Goal: Task Accomplishment & Management: Complete application form

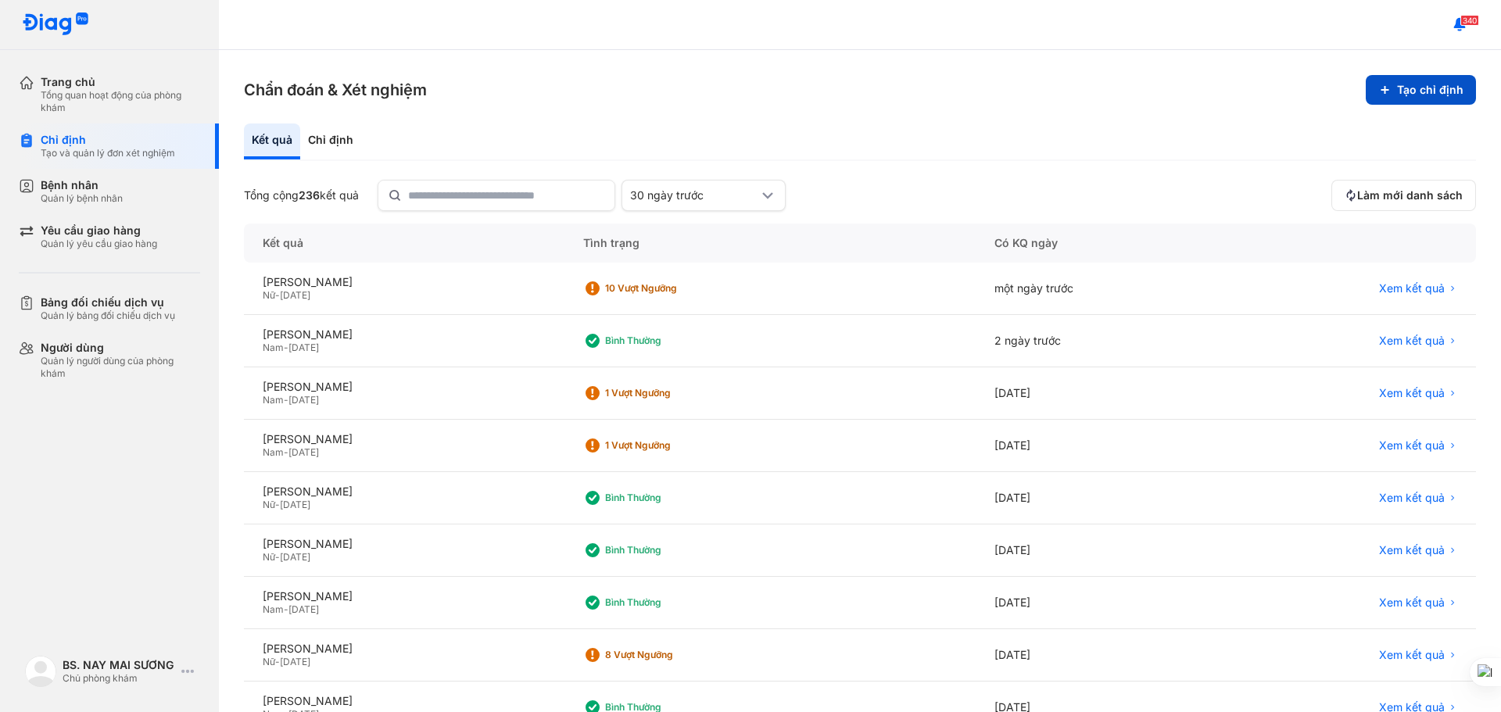
click at [1391, 88] on button "Tạo chỉ định" at bounding box center [1421, 90] width 110 height 30
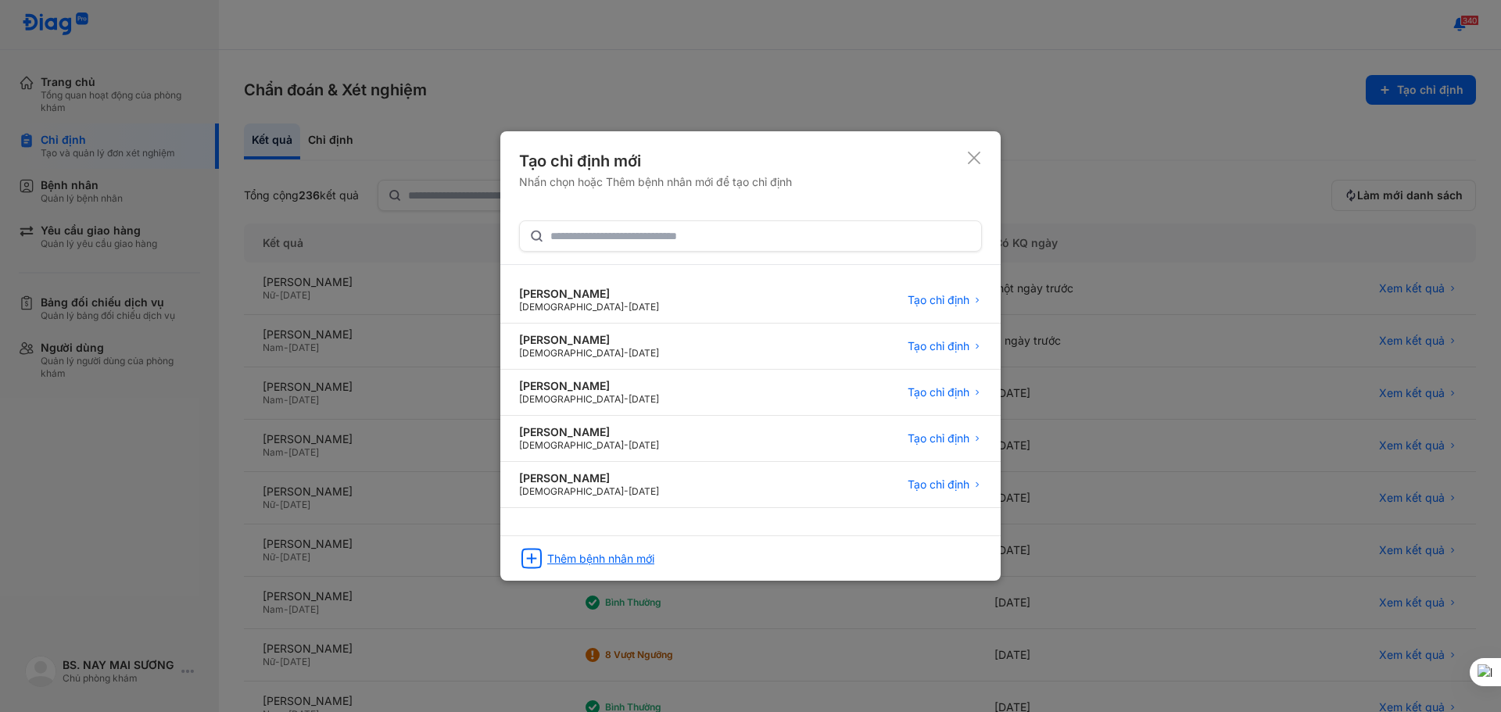
click at [590, 553] on div "Thêm bệnh nhân mới" at bounding box center [600, 559] width 107 height 14
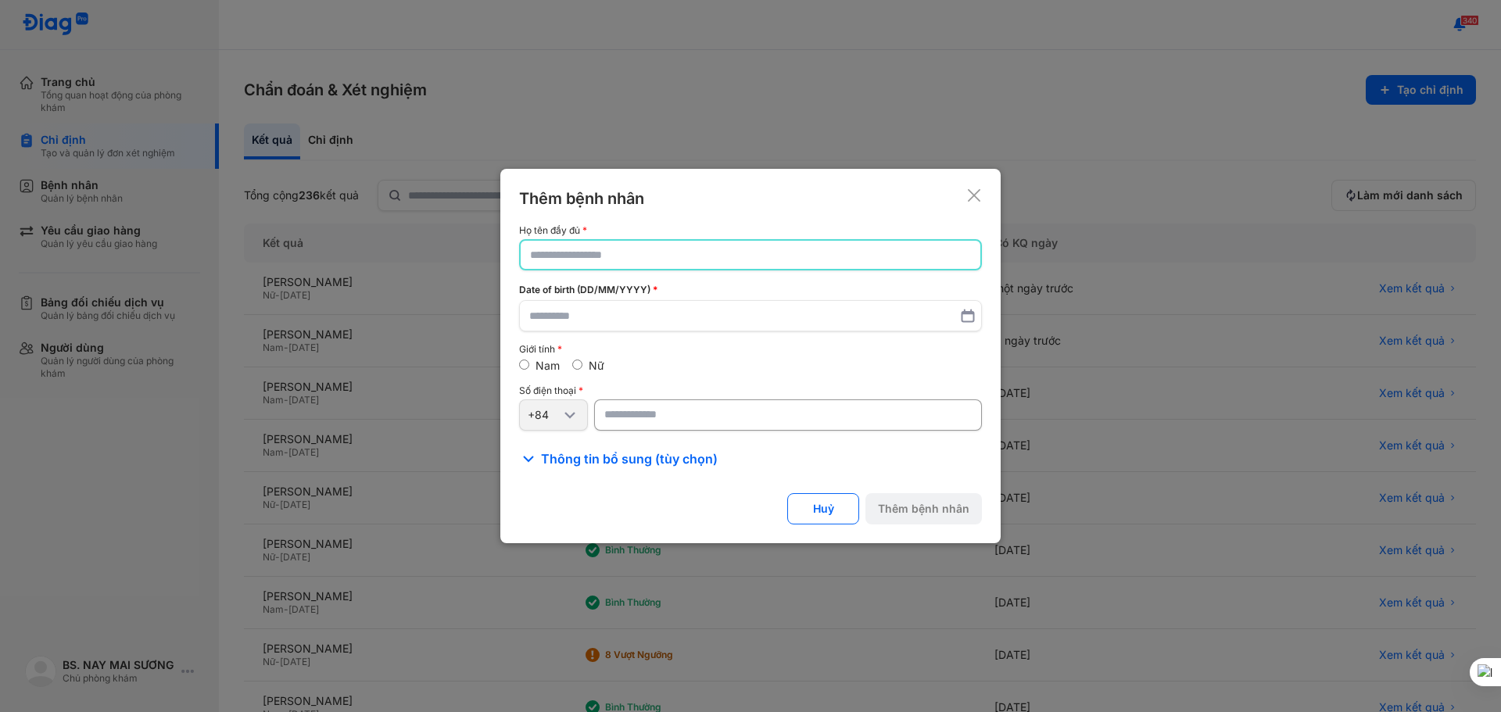
click at [551, 250] on input "text" at bounding box center [750, 255] width 441 height 28
type input "*"
type input "**********"
click at [545, 317] on input "text" at bounding box center [750, 317] width 443 height 28
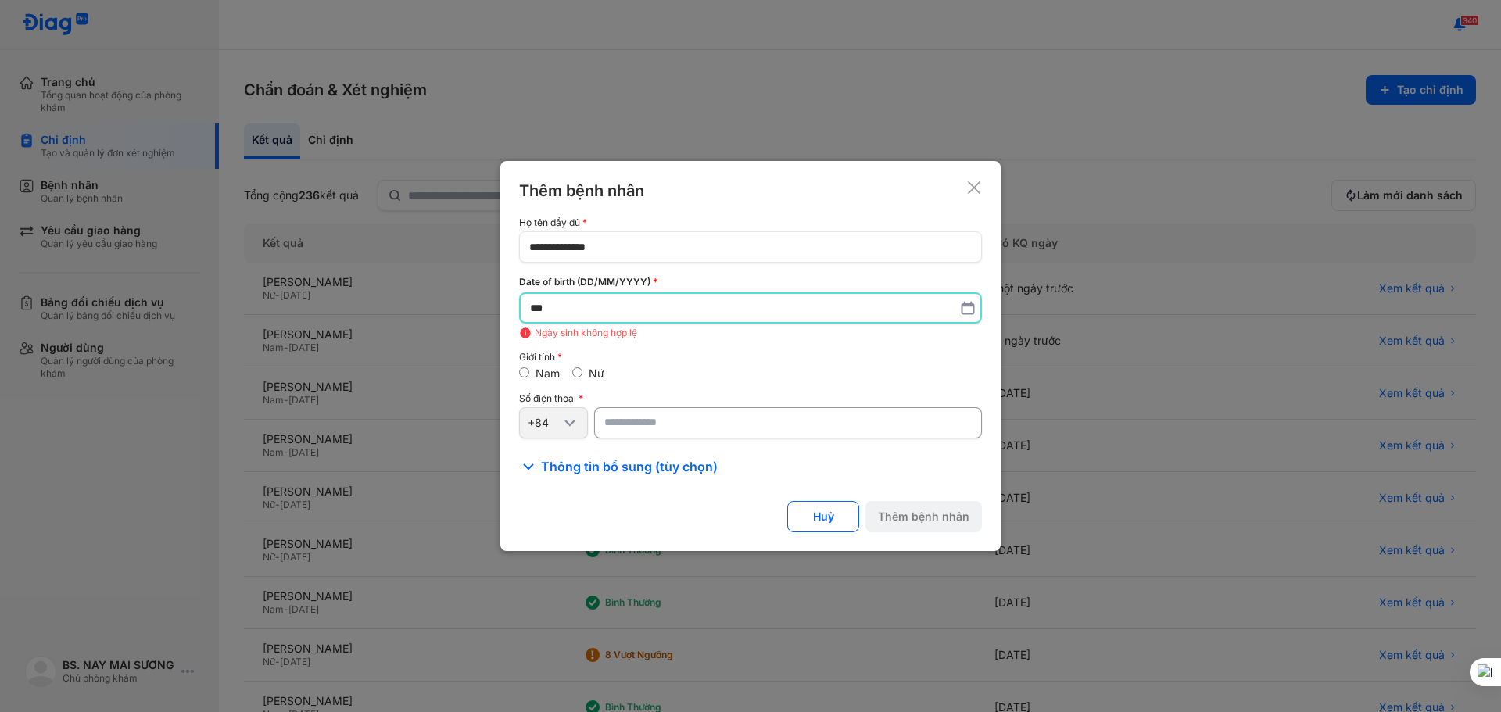
type input "*"
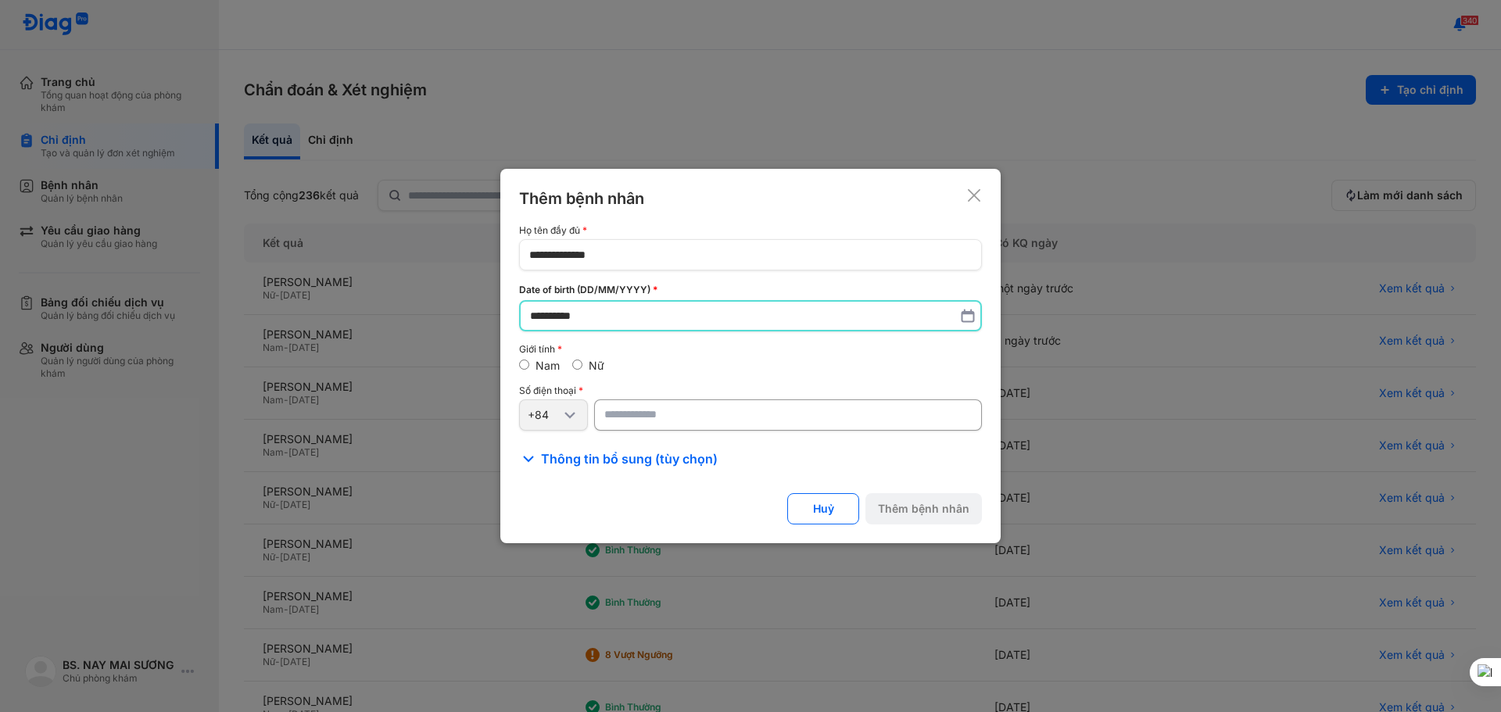
type input "**********"
click at [616, 425] on input "number" at bounding box center [788, 415] width 388 height 31
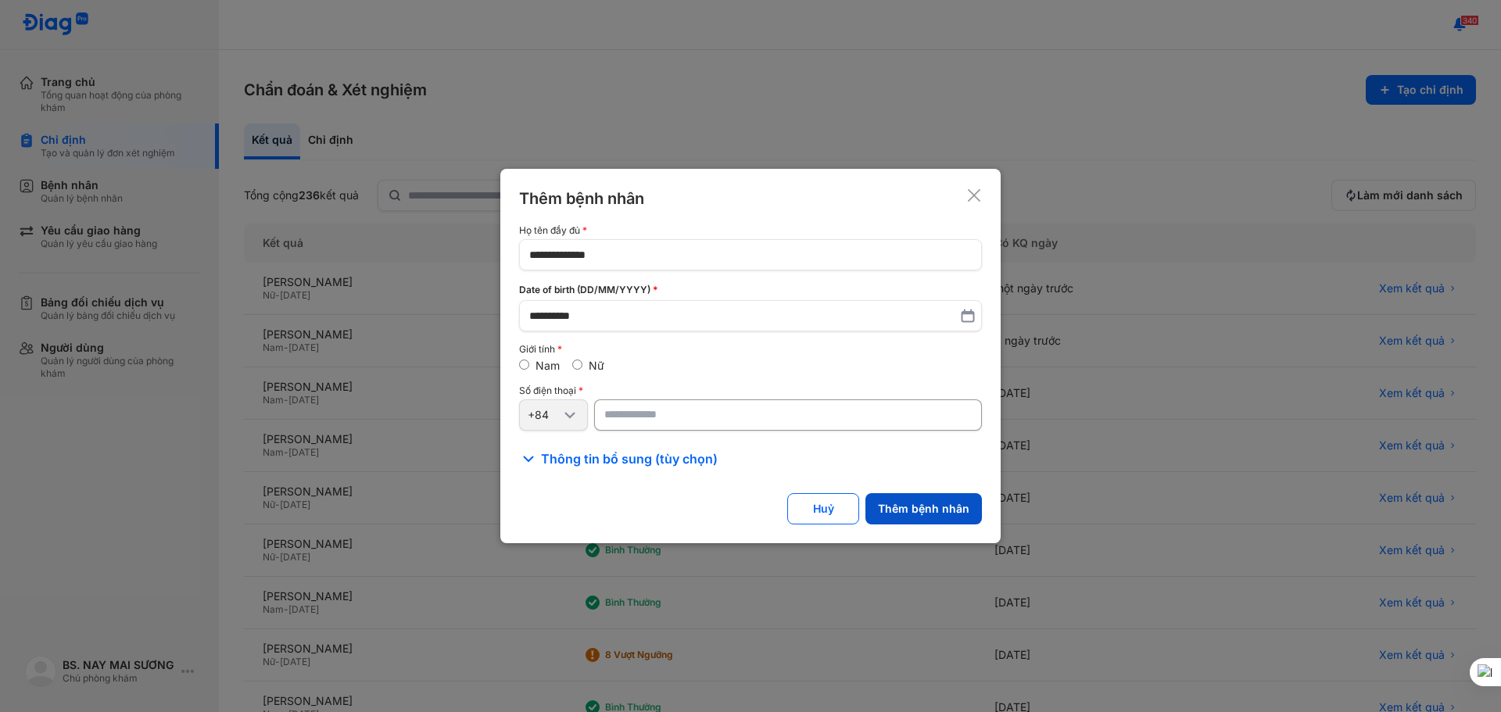
type input "**********"
click at [921, 511] on button "Thêm bệnh nhân" at bounding box center [924, 508] width 117 height 31
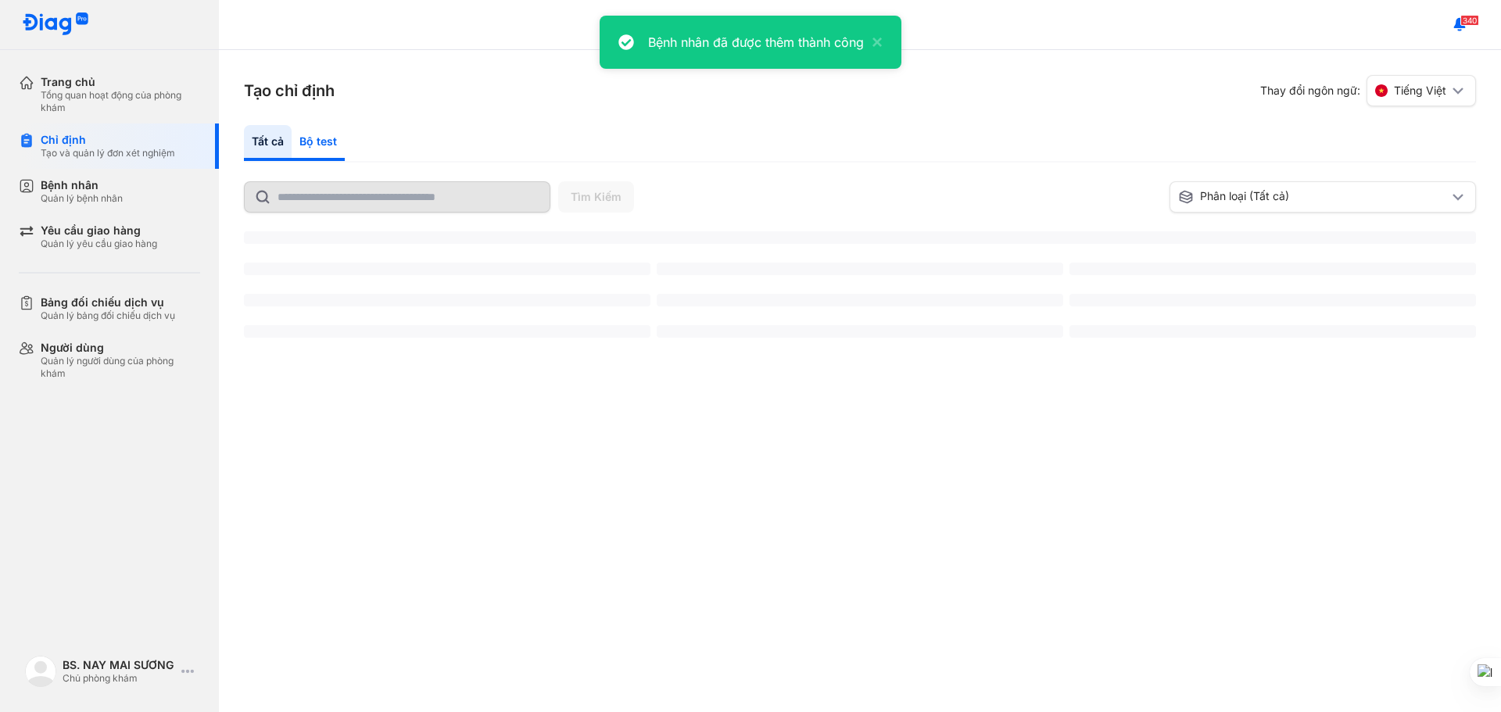
click at [316, 142] on div "Bộ test" at bounding box center [318, 143] width 53 height 36
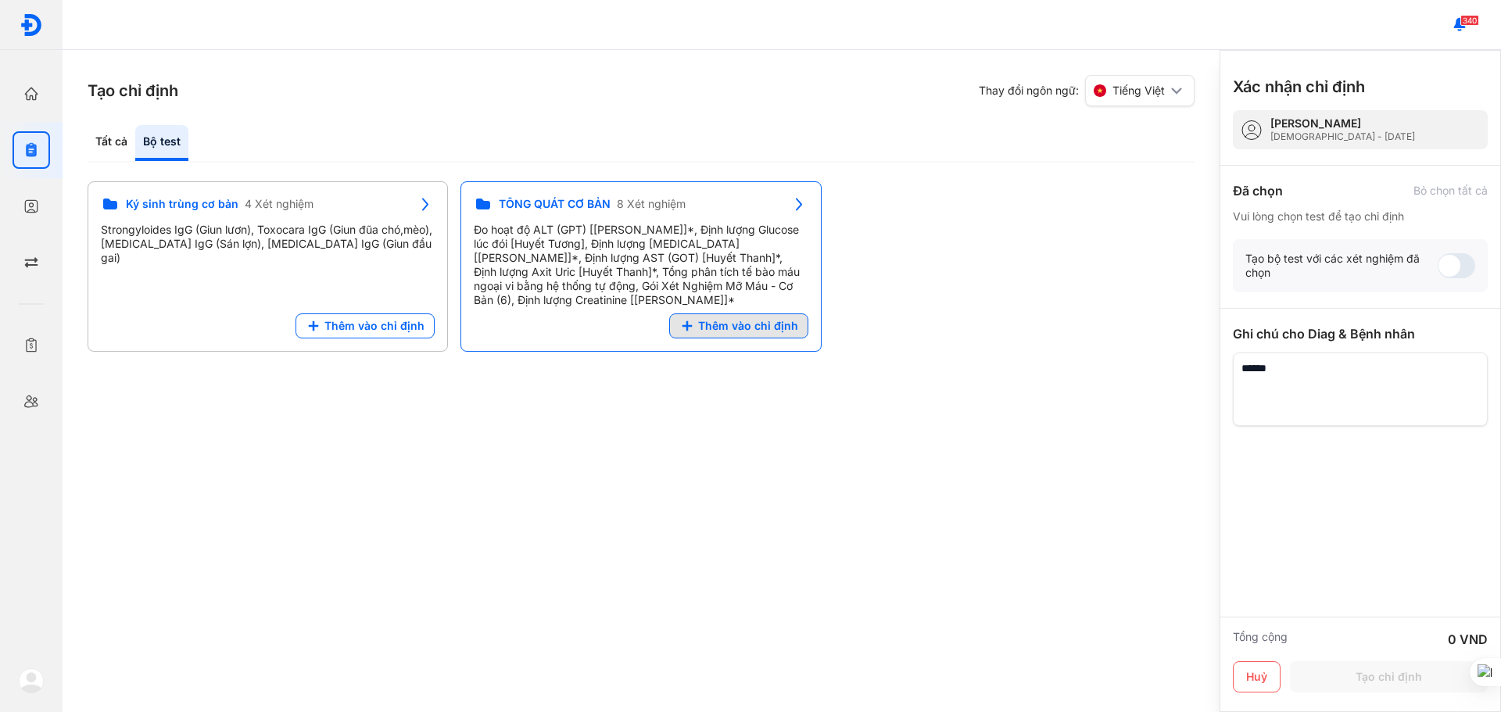
click at [705, 328] on span "Thêm vào chỉ định" at bounding box center [748, 326] width 100 height 14
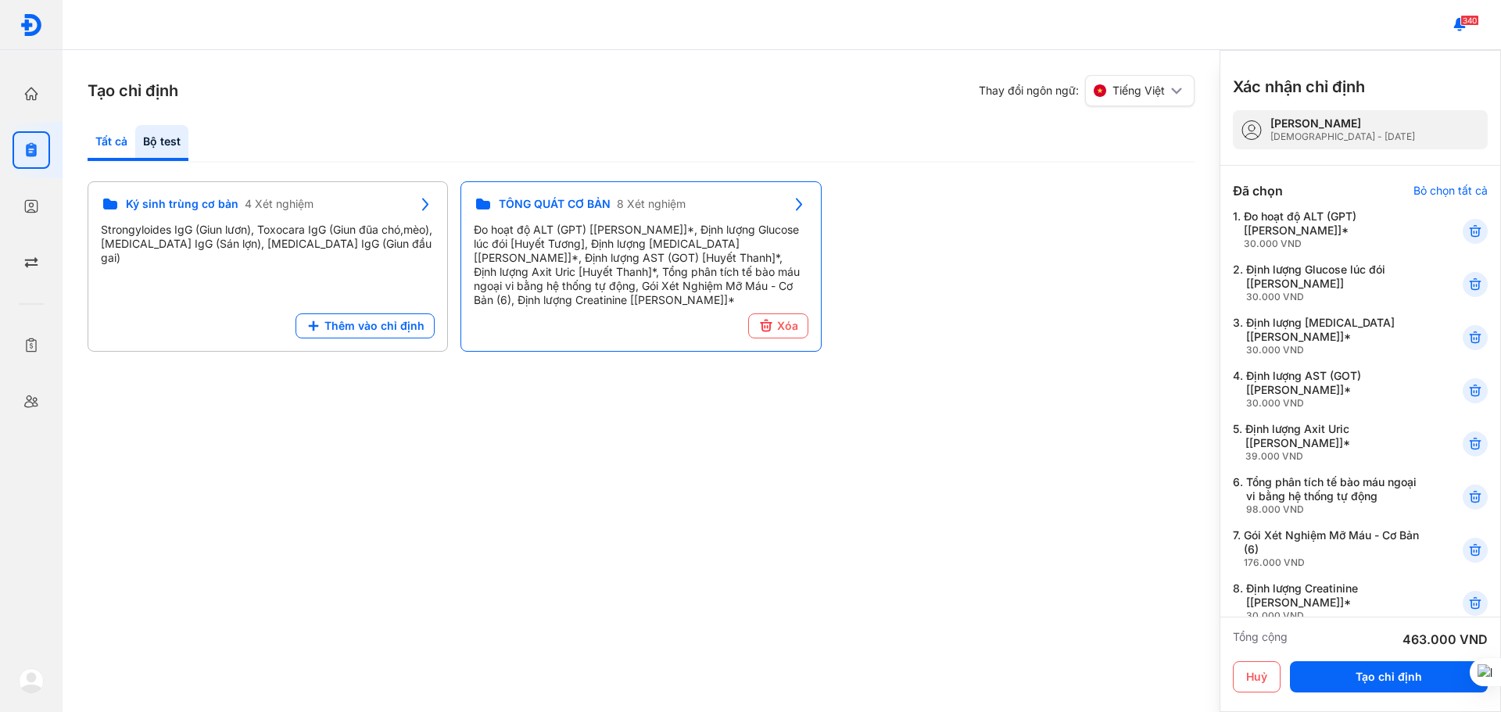
click at [135, 144] on div "Tất cả" at bounding box center [161, 143] width 53 height 36
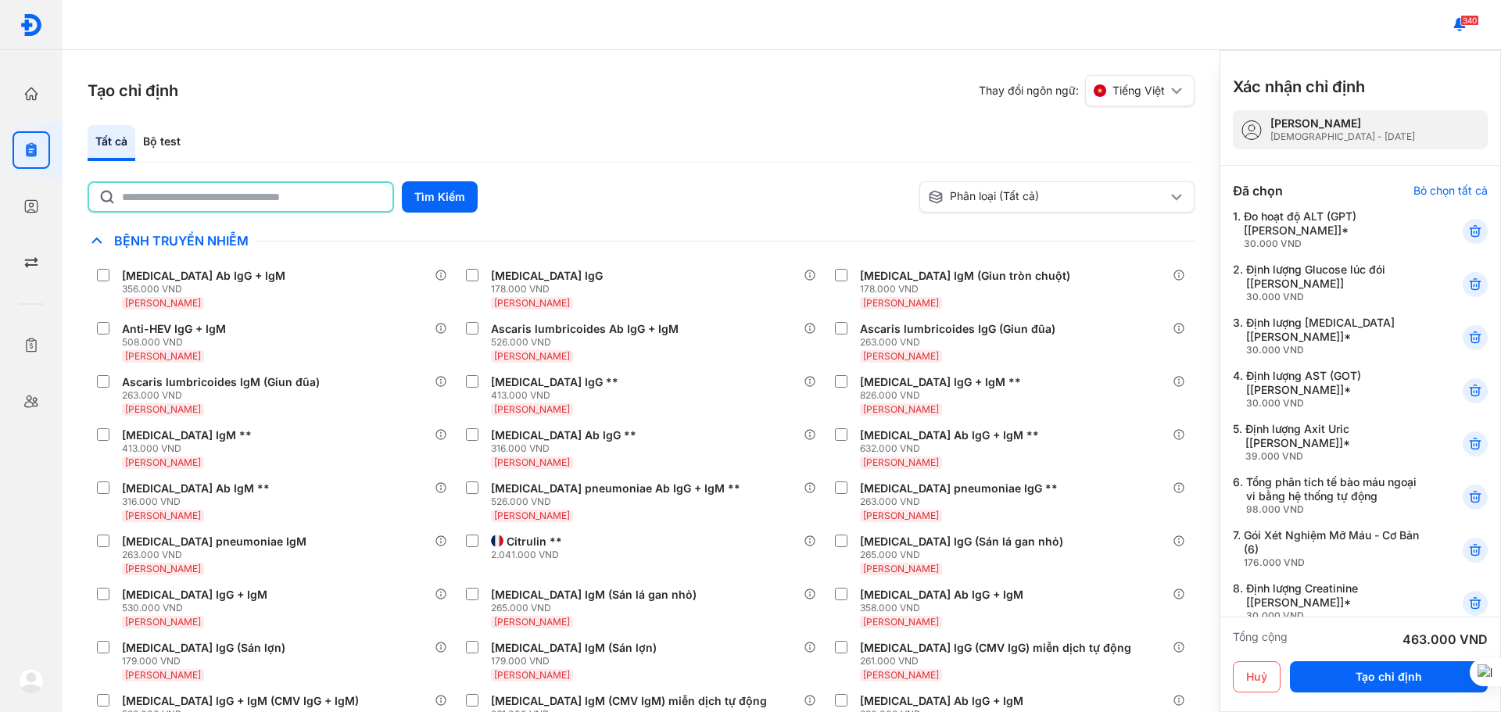
click at [163, 195] on input "text" at bounding box center [252, 197] width 261 height 28
type input "***"
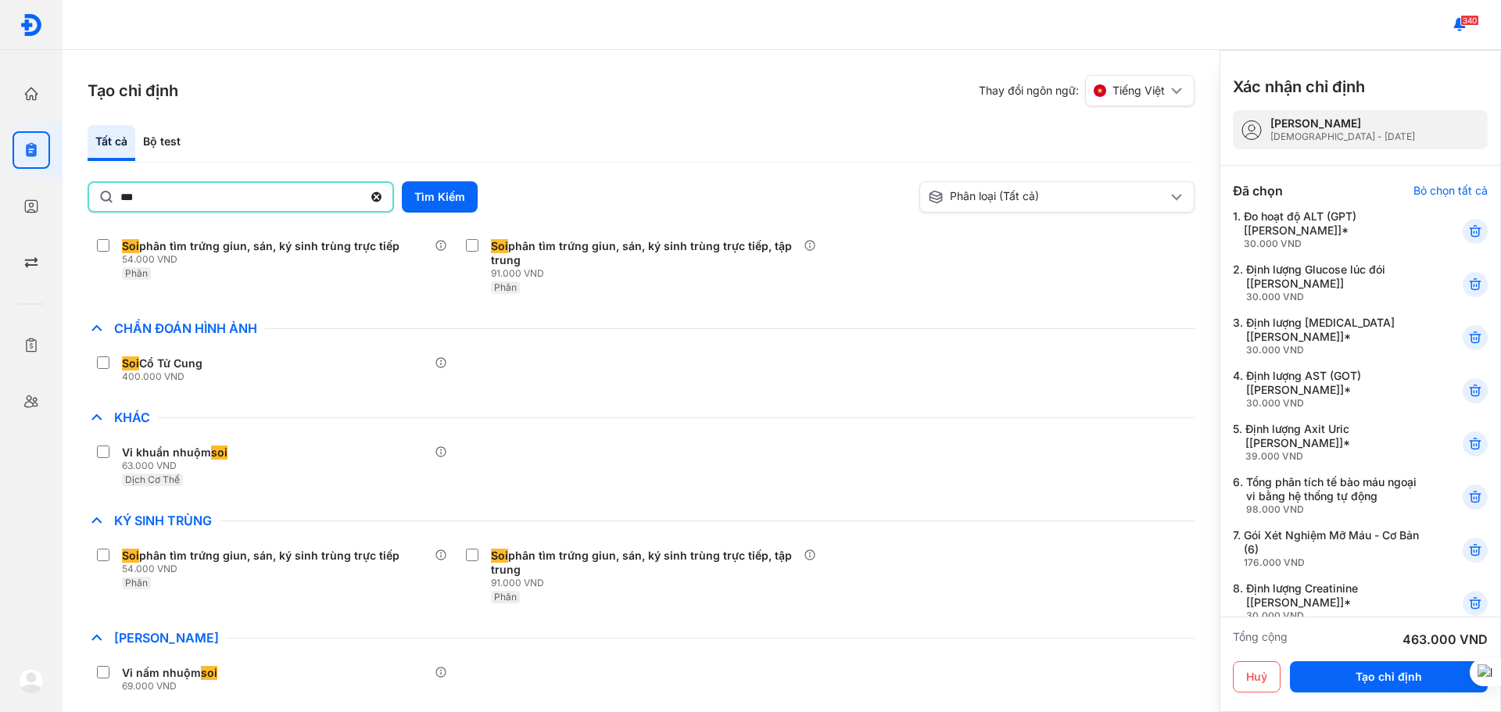
scroll to position [35, 0]
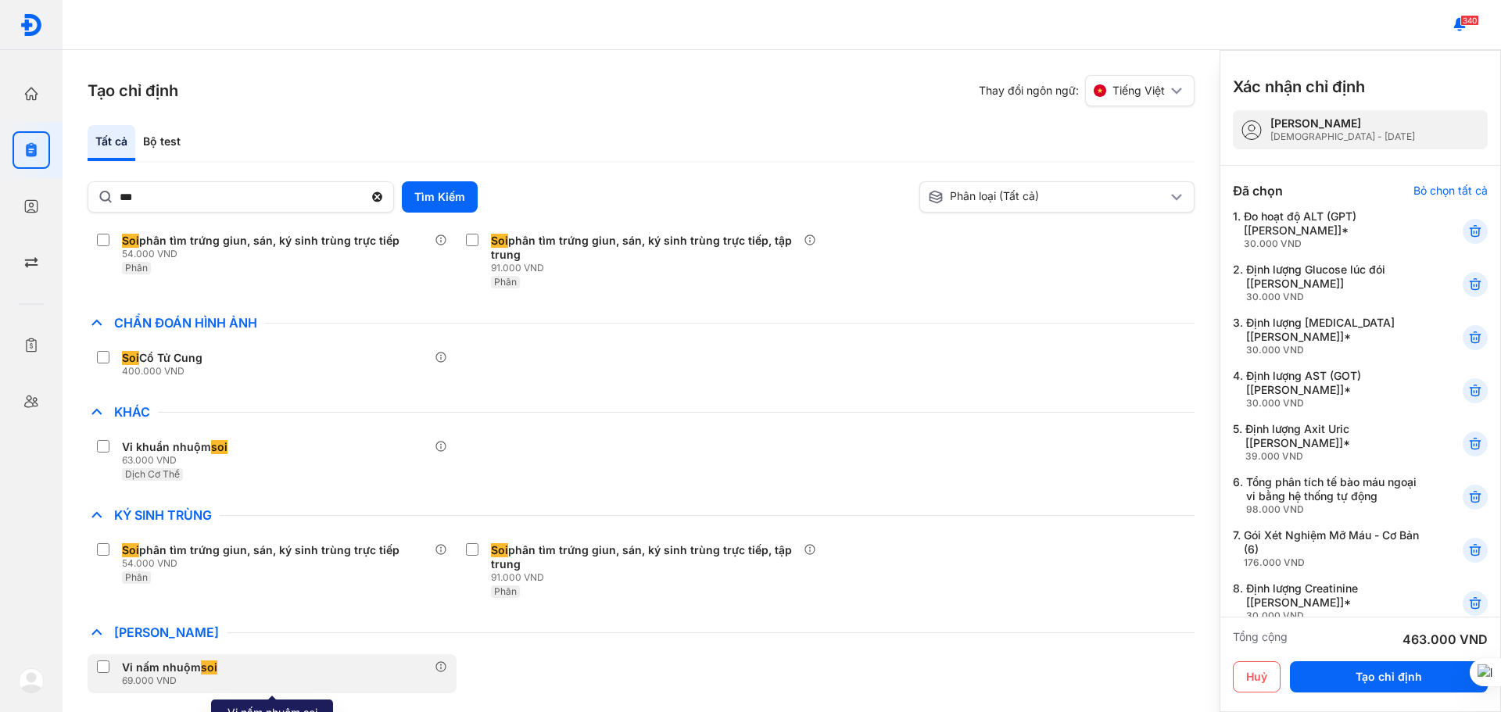
click at [112, 661] on label at bounding box center [106, 669] width 19 height 16
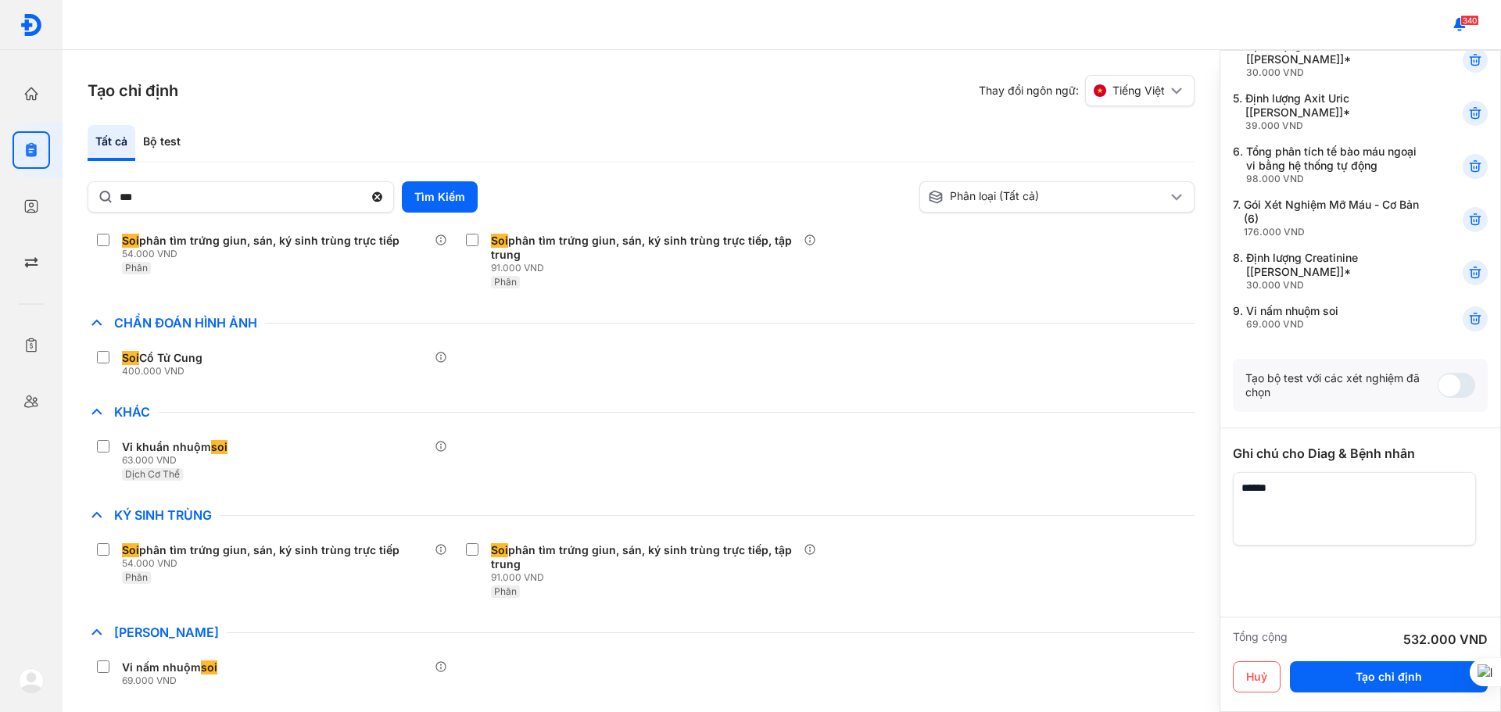
scroll to position [339, 0]
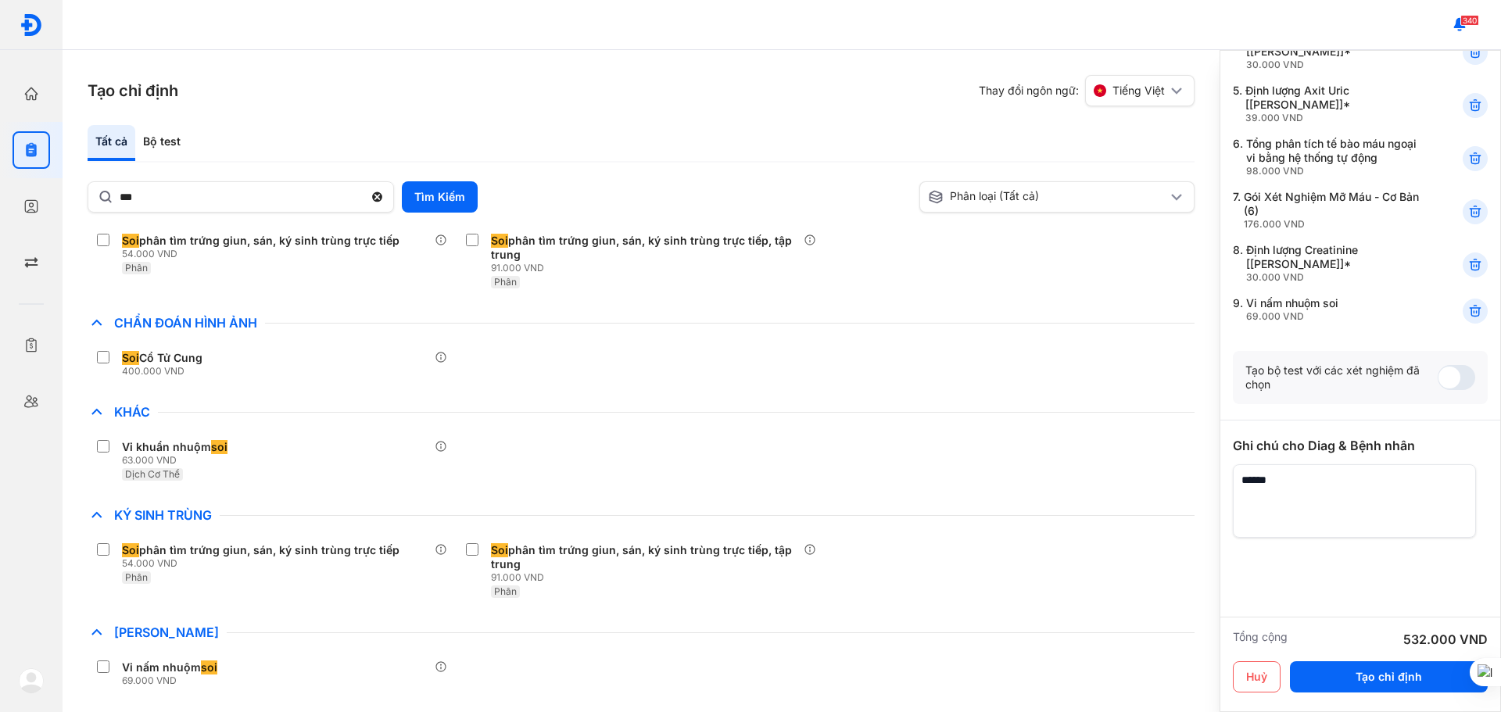
click at [1269, 470] on textarea at bounding box center [1354, 502] width 243 height 74
type textarea "*"
click at [1269, 470] on textarea at bounding box center [1354, 502] width 243 height 74
click at [1297, 476] on textarea at bounding box center [1354, 502] width 243 height 74
type textarea "**********"
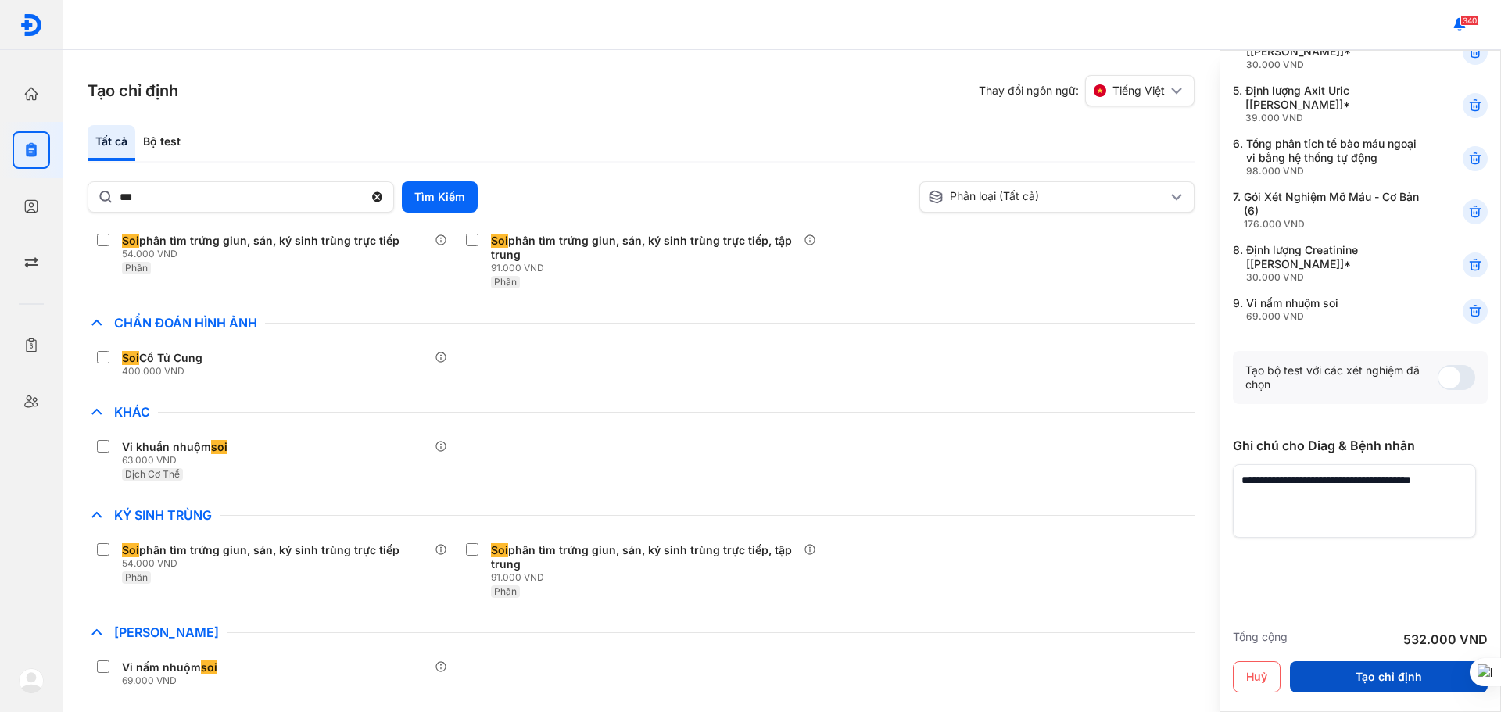
click at [1380, 679] on button "Tạo chỉ định" at bounding box center [1389, 677] width 198 height 31
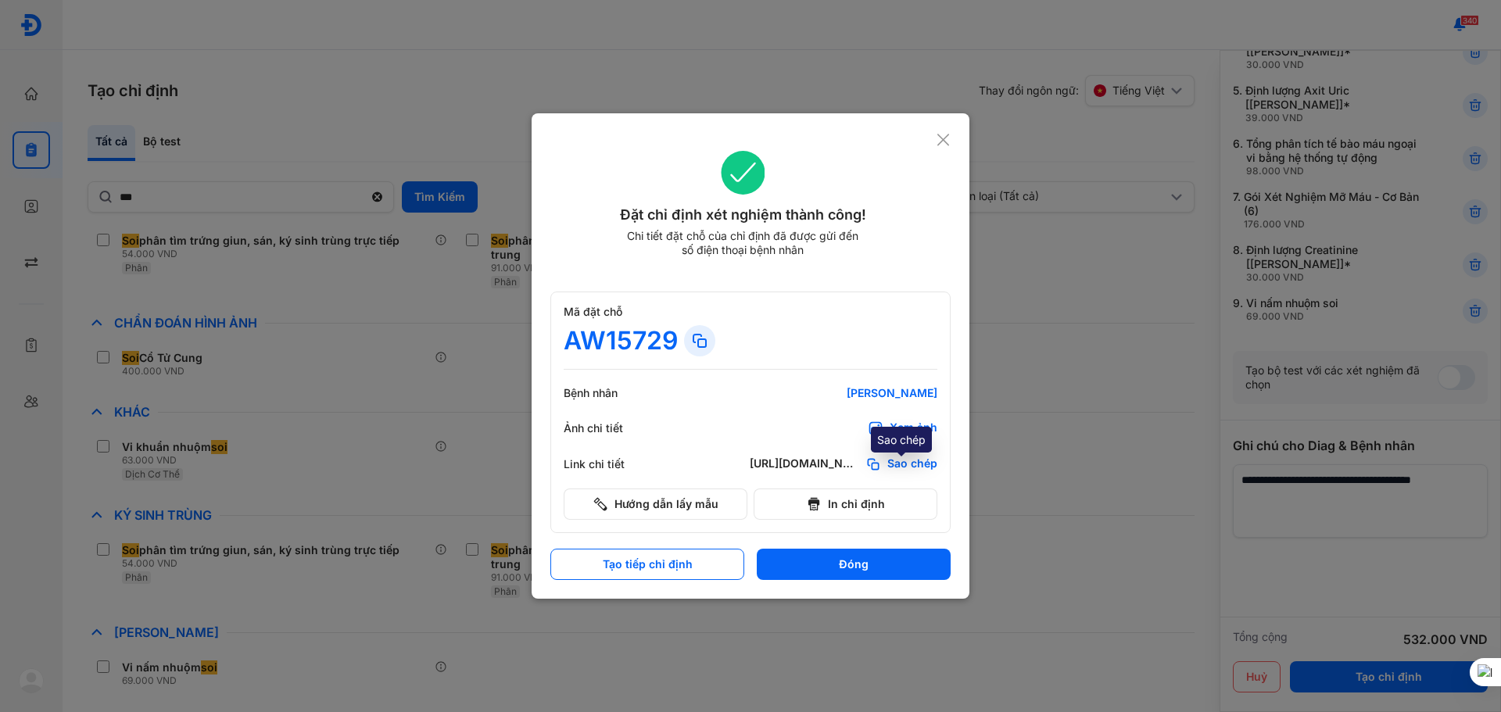
click at [892, 468] on span "Sao chép" at bounding box center [913, 465] width 50 height 16
click at [942, 141] on use at bounding box center [944, 140] width 12 height 12
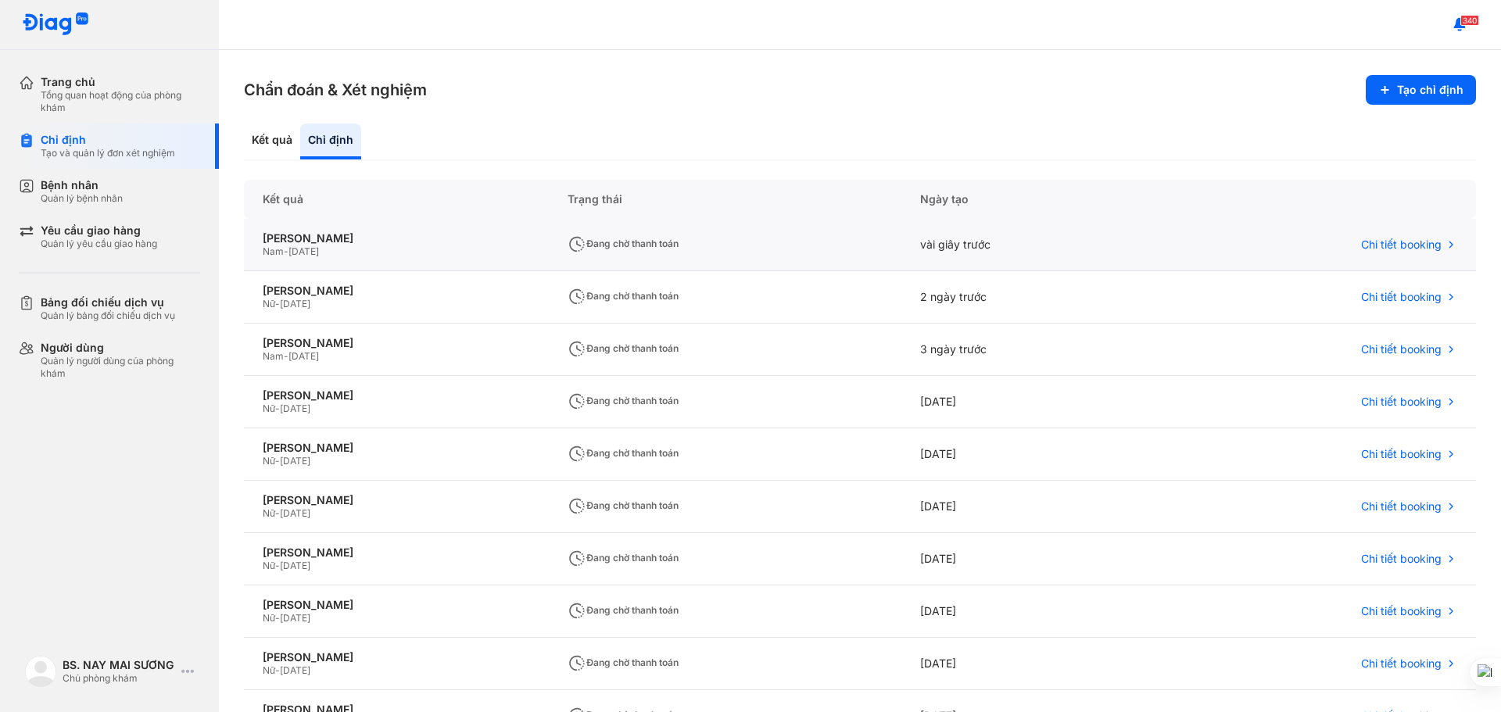
click at [330, 246] on div "[PERSON_NAME] - [DATE]" at bounding box center [396, 245] width 305 height 52
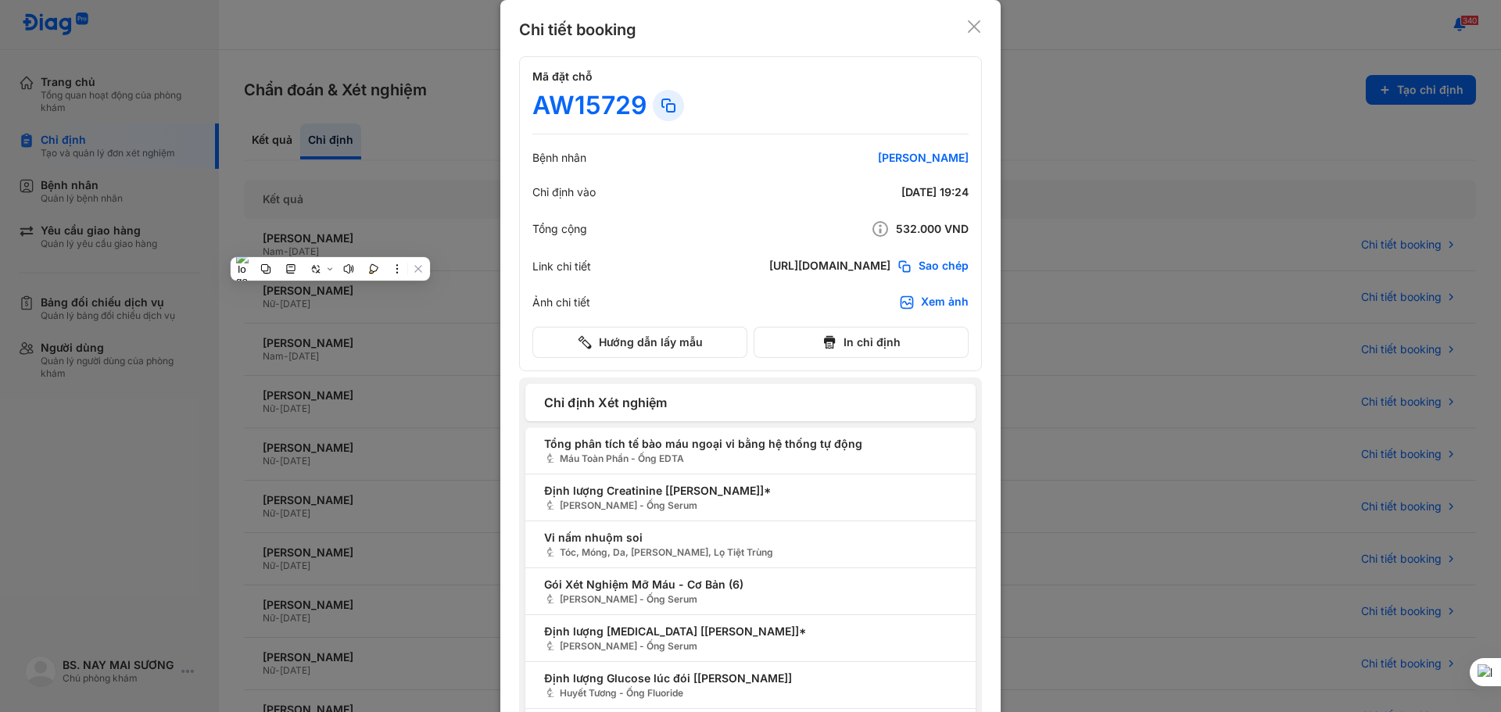
click at [970, 24] on icon at bounding box center [975, 27] width 16 height 16
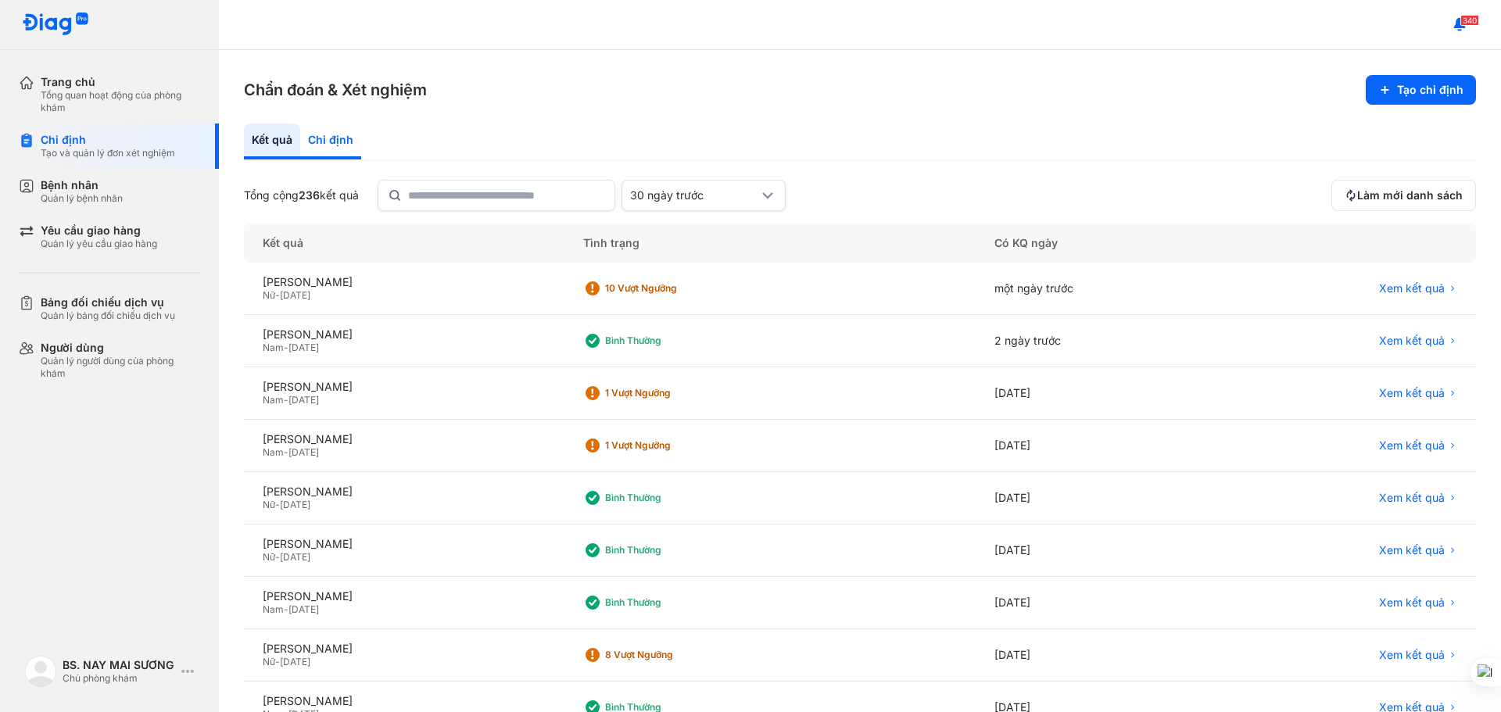
click at [331, 148] on div "Chỉ định" at bounding box center [330, 142] width 61 height 36
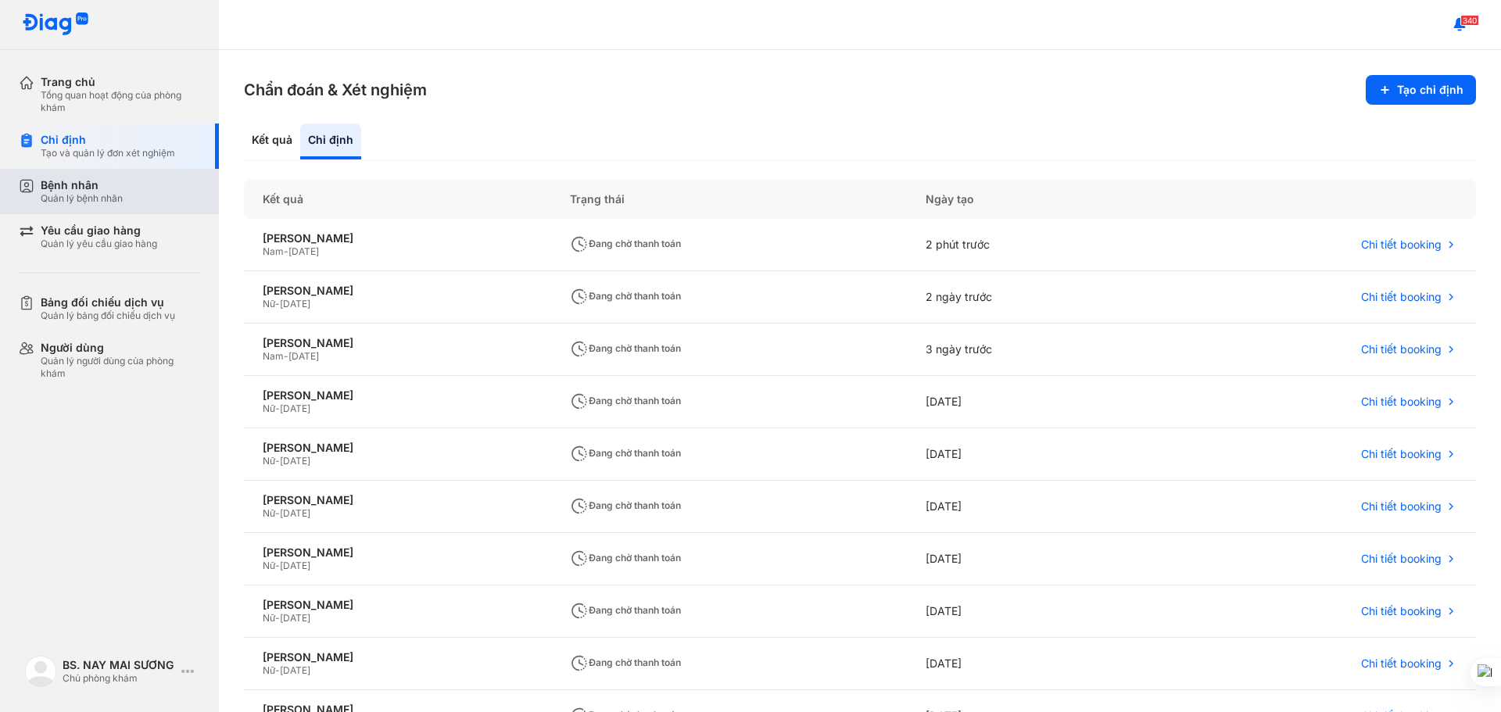
click at [79, 208] on div "Bệnh nhân Quản lý bệnh nhân" at bounding box center [119, 191] width 200 height 45
